Goal: Communication & Community: Answer question/provide support

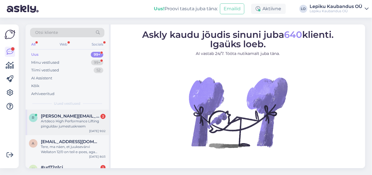
click at [80, 119] on div "Artdeco High Performance Lifting pinguldav jumestuskreem" at bounding box center [73, 123] width 65 height 10
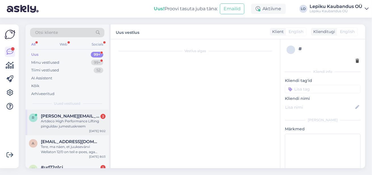
scroll to position [12, 0]
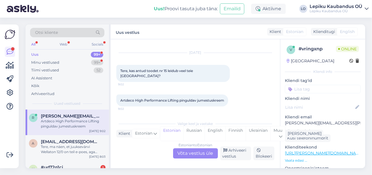
click at [326, 154] on link "[URL][PERSON_NAME][DOMAIN_NAME]" at bounding box center [324, 152] width 78 height 5
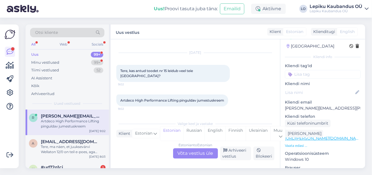
scroll to position [0, 0]
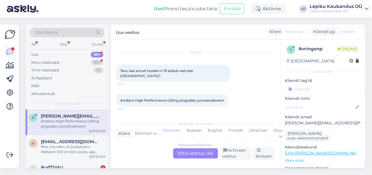
click at [205, 153] on div "Estonian to Estonian Võta vestlus üle" at bounding box center [195, 153] width 45 height 10
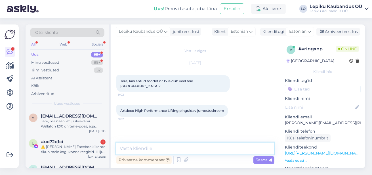
click at [155, 150] on textarea at bounding box center [195, 148] width 158 height 12
type textarea "tere, toode on olemas saab osta"
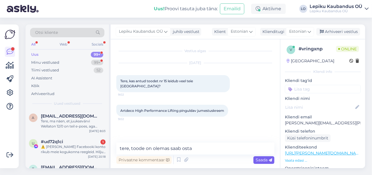
click at [266, 160] on span "Saada" at bounding box center [264, 159] width 16 height 5
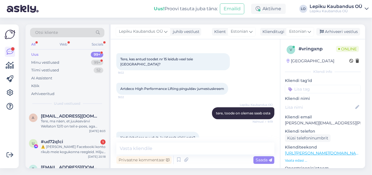
scroll to position [37, 0]
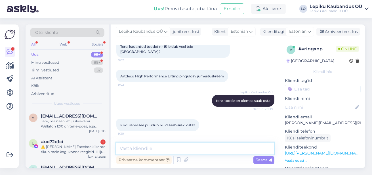
click at [143, 149] on textarea at bounding box center [195, 148] width 158 height 12
click at [150, 146] on textarea at bounding box center [195, 148] width 158 height 12
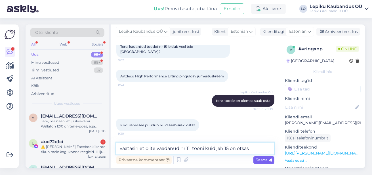
type textarea "vaatasin et olite vaadanud nr 11 tooni kuid jah 15 on otsas"
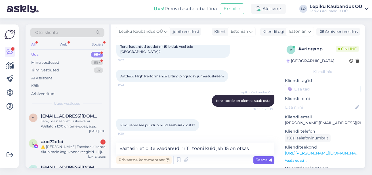
click at [262, 160] on span "Saada" at bounding box center [264, 159] width 16 height 5
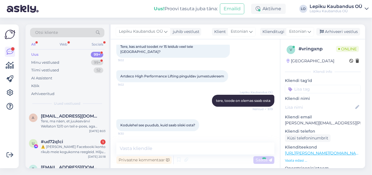
scroll to position [68, 0]
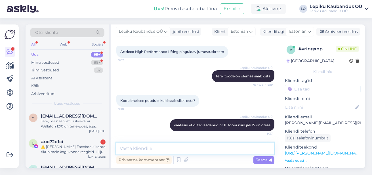
click at [161, 150] on textarea at bounding box center [195, 148] width 158 height 12
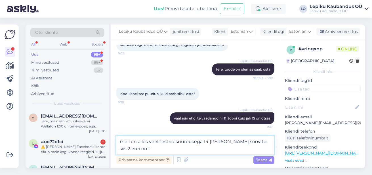
type textarea "meil on alles veel testrid suureusega 14 [PERSON_NAME] soovite siis 2 euri on tk"
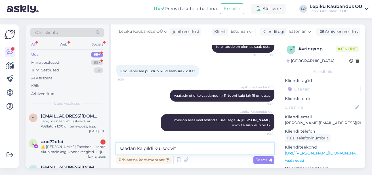
type textarea "saadan ka pildi kui soovite"
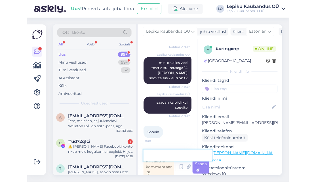
scroll to position [146, 0]
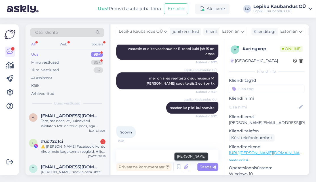
click at [186, 166] on icon at bounding box center [186, 167] width 8 height 9
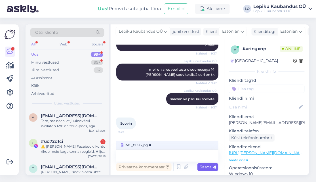
click at [205, 167] on span "Saada" at bounding box center [208, 166] width 16 height 5
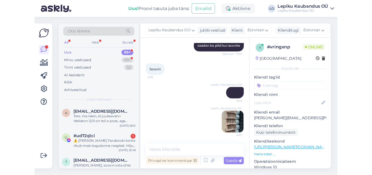
scroll to position [208, 0]
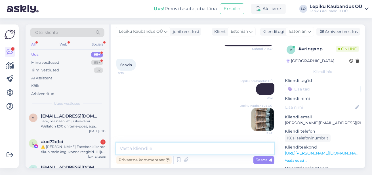
click at [161, 148] on textarea at bounding box center [195, 148] width 158 height 12
click at [140, 148] on textarea at bounding box center [195, 148] width 158 height 12
click at [136, 152] on textarea at bounding box center [195, 148] width 158 height 12
type textarea "spaatel on pudelis ka sees"
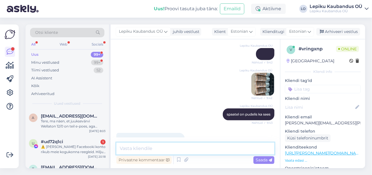
scroll to position [257, 0]
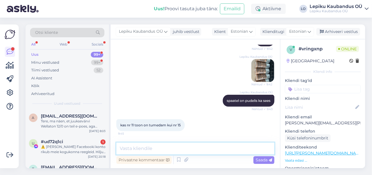
click at [147, 144] on textarea at bounding box center [195, 148] width 158 height 12
type textarea "pigem on ta roosakam"
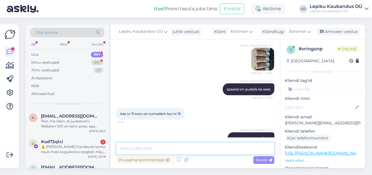
scroll to position [282, 0]
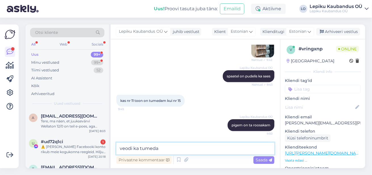
type textarea "veodi ka tumedam"
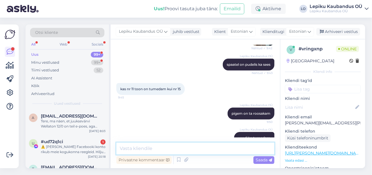
scroll to position [307, 0]
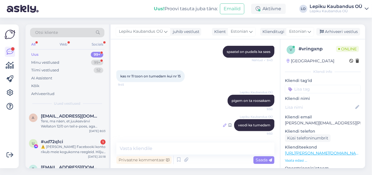
click at [223, 125] on icon at bounding box center [224, 124] width 3 height 3
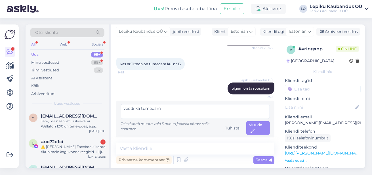
click at [130, 119] on textarea "veodi ka tumedam" at bounding box center [195, 111] width 149 height 15
type textarea "veidi ka tumedam"
click at [261, 133] on span "Muuda" at bounding box center [256, 127] width 14 height 11
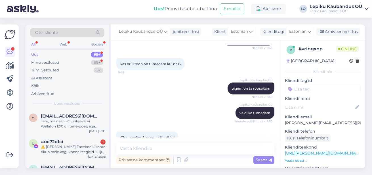
scroll to position [332, 0]
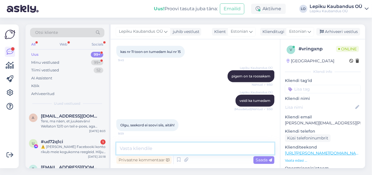
click at [202, 145] on textarea at bounding box center [195, 148] width 158 height 12
type textarea "Palun"
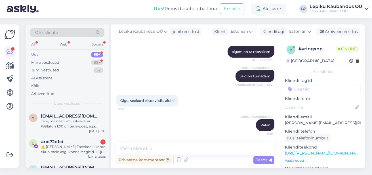
click at [204, 121] on div "Lepiku Kaubandus OÜ Palun 9:59" at bounding box center [195, 125] width 158 height 24
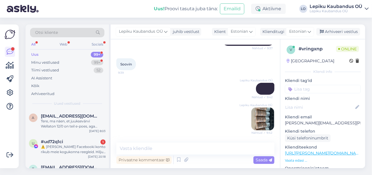
scroll to position [84, 0]
